Goal: Transaction & Acquisition: Subscribe to service/newsletter

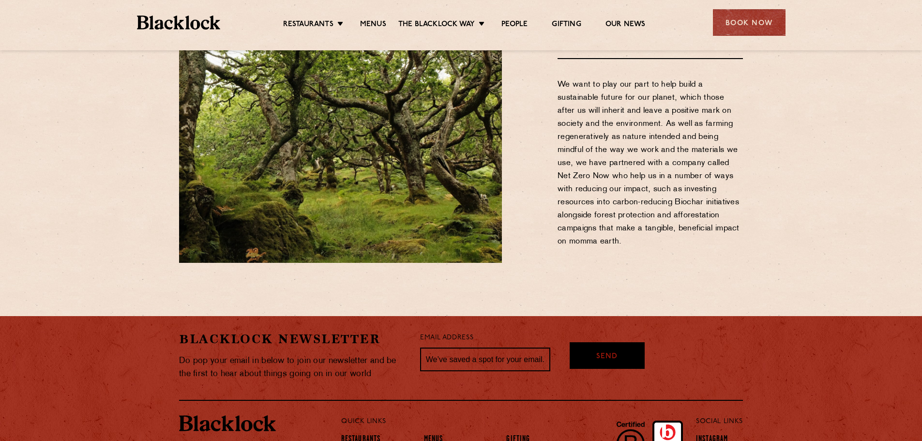
scroll to position [1270, 0]
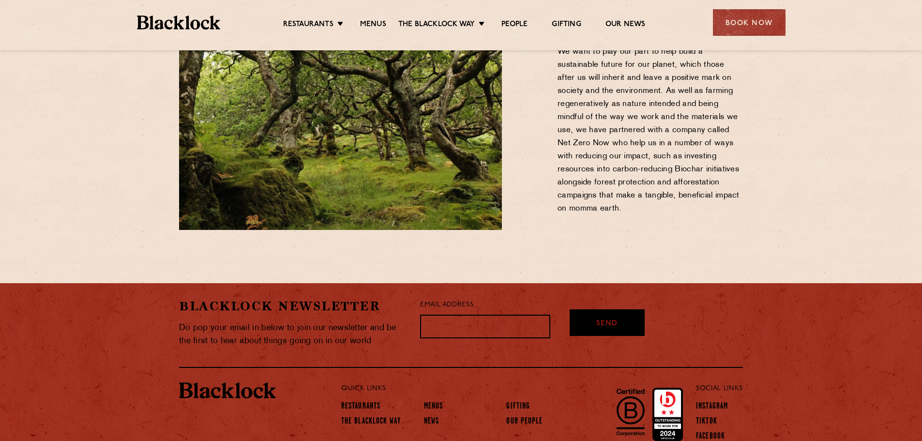
click at [530, 314] on input "text" at bounding box center [485, 326] width 130 height 24
type input "[PERSON_NAME][EMAIL_ADDRESS][DOMAIN_NAME]"
click at [599, 302] on span "Send" at bounding box center [606, 307] width 21 height 11
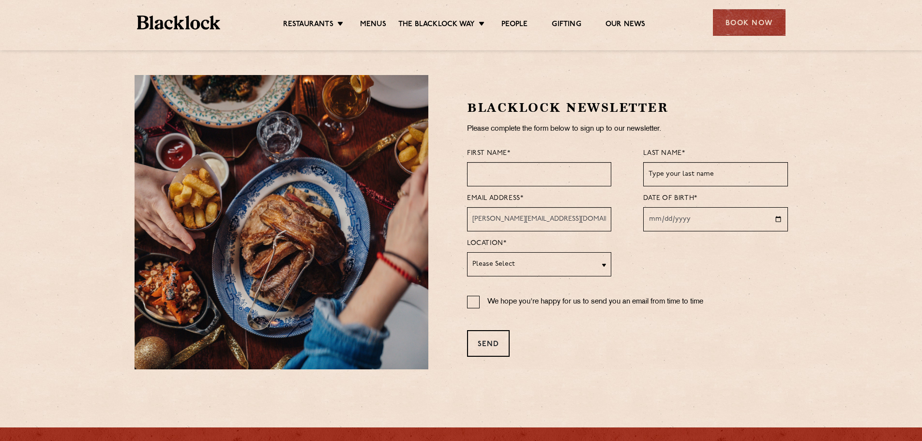
click at [519, 175] on input "text" at bounding box center [539, 174] width 144 height 24
type input "[PERSON_NAME]"
type input "padayachy"
click at [657, 223] on input "date" at bounding box center [715, 219] width 144 height 24
type input "[DATE]"
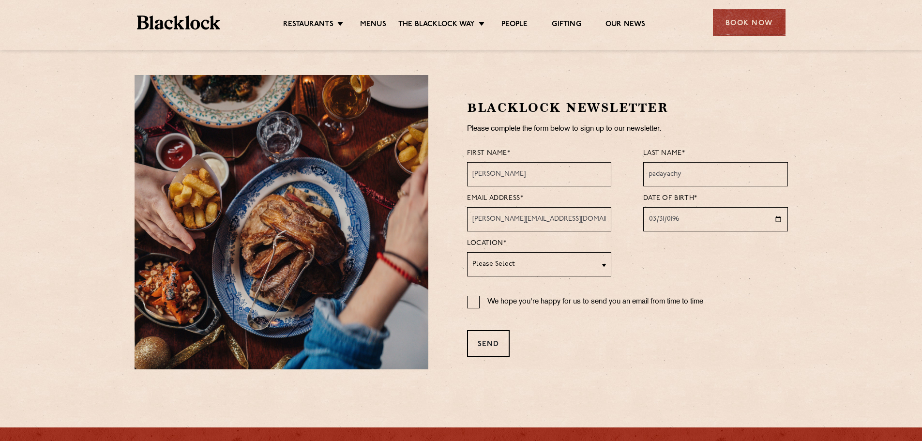
click at [604, 266] on select "Please Select [GEOGRAPHIC_DATA] [GEOGRAPHIC_DATA] [GEOGRAPHIC_DATA] [GEOGRAPHIC…" at bounding box center [539, 264] width 144 height 24
select select "[GEOGRAPHIC_DATA]"
click at [467, 252] on select "Please Select [GEOGRAPHIC_DATA] [GEOGRAPHIC_DATA] [GEOGRAPHIC_DATA] [GEOGRAPHIC…" at bounding box center [539, 264] width 144 height 24
click at [470, 300] on input "We hope you're happy for us to send you an email from time to time" at bounding box center [473, 302] width 13 height 13
checkbox input "true"
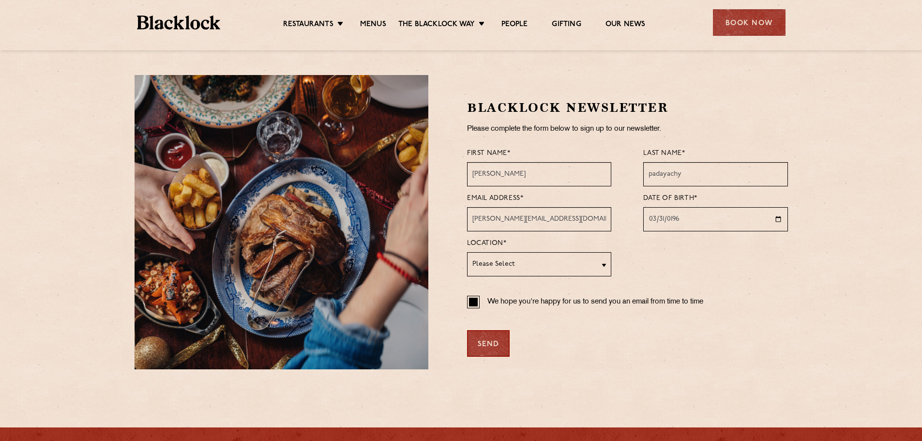
click at [486, 340] on div "Send" at bounding box center [488, 343] width 43 height 27
click at [487, 342] on div "Send" at bounding box center [488, 343] width 43 height 27
